Goal: Transaction & Acquisition: Purchase product/service

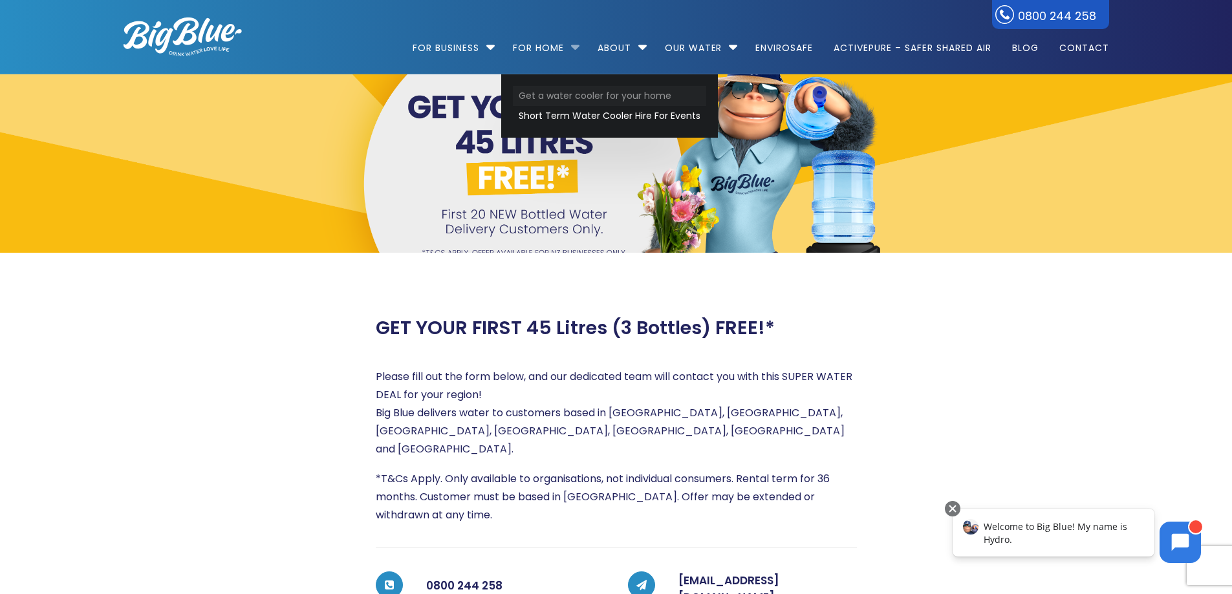
click at [538, 91] on link "Get a water cooler for your home" at bounding box center [609, 96] width 193 height 20
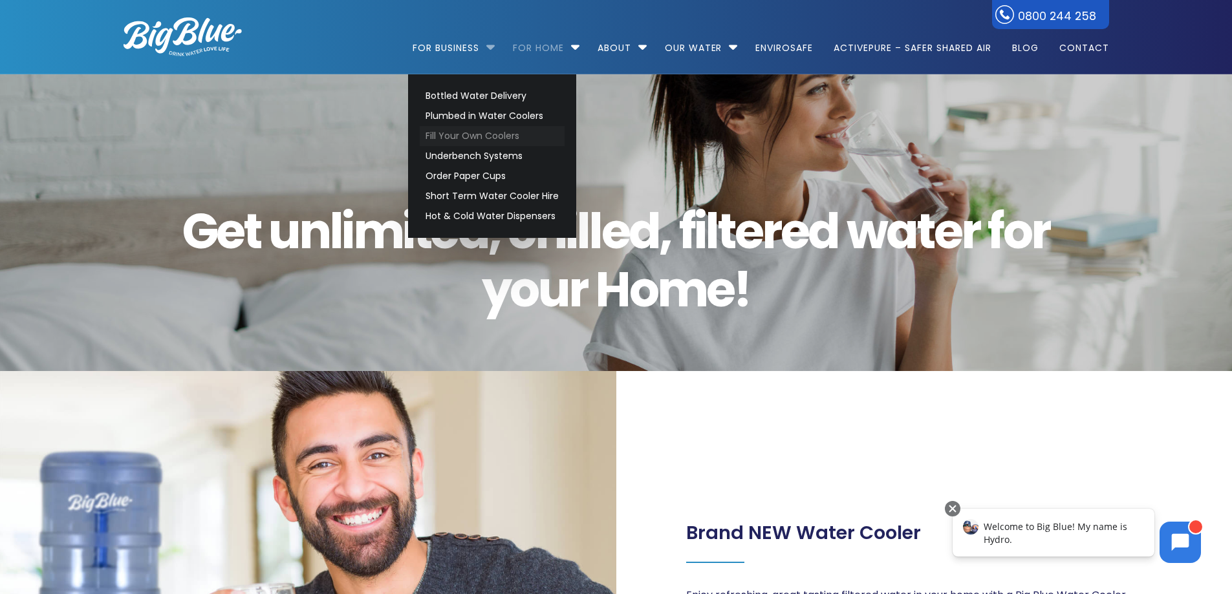
click at [449, 137] on link "Fill Your Own Coolers" at bounding box center [492, 136] width 145 height 20
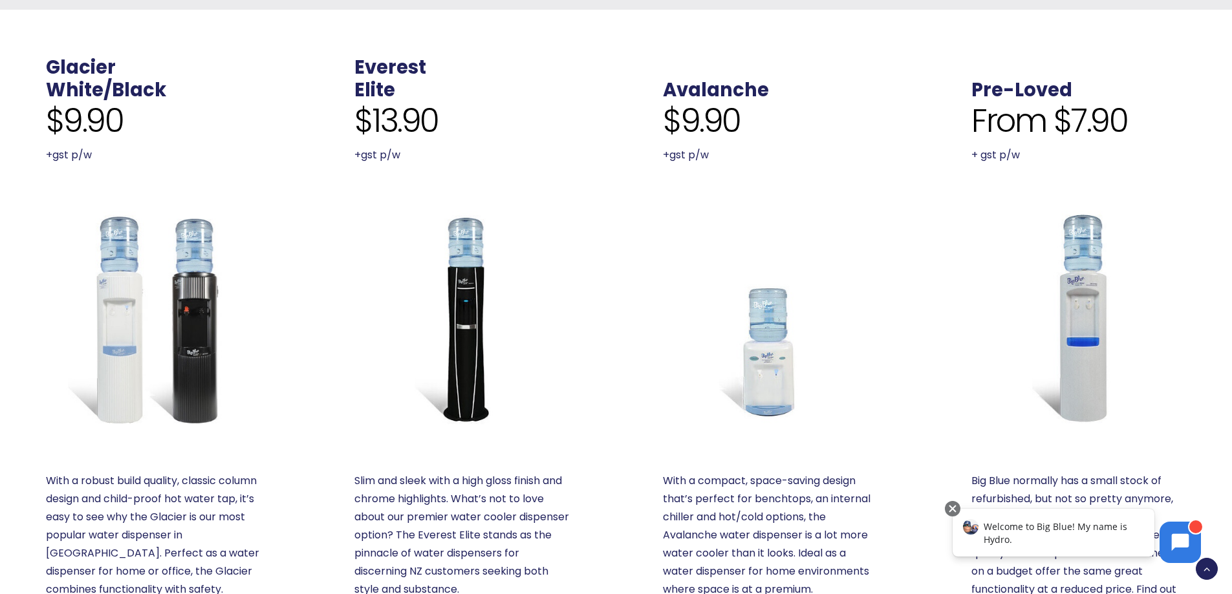
scroll to position [453, 0]
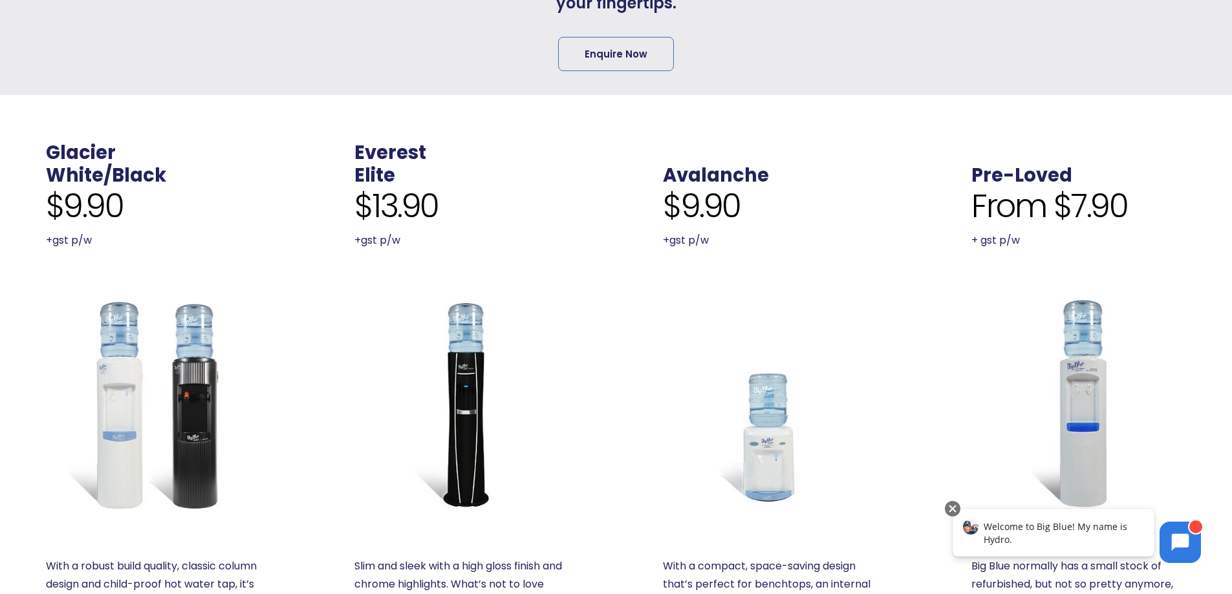
click at [95, 303] on img at bounding box center [153, 403] width 215 height 215
